Goal: Task Accomplishment & Management: Use online tool/utility

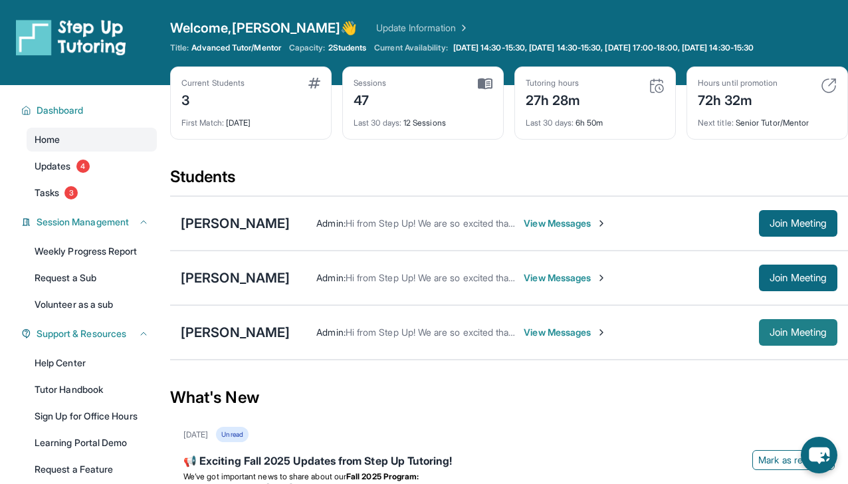
click at [798, 328] on span "Join Meeting" at bounding box center [798, 332] width 57 height 8
click at [220, 337] on div "[PERSON_NAME]" at bounding box center [235, 332] width 109 height 19
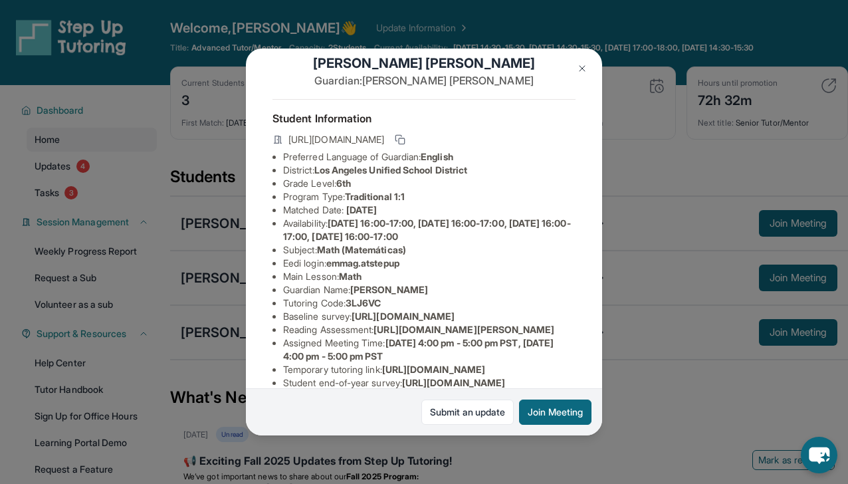
scroll to position [24, 0]
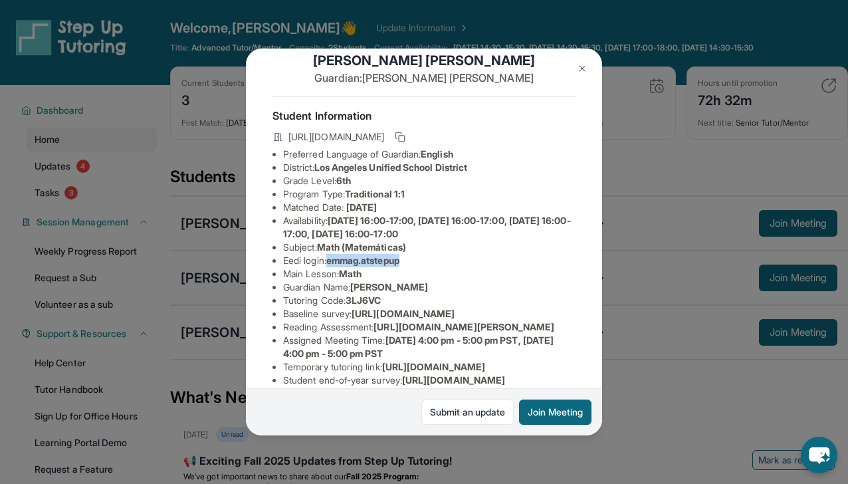
drag, startPoint x: 330, startPoint y: 270, endPoint x: 433, endPoint y: 274, distance: 103.7
click at [433, 267] on li "Eedi login : emmag.atstepup" at bounding box center [429, 260] width 292 height 13
copy li "emmag.atstepup"
